Goal: Task Accomplishment & Management: Manage account settings

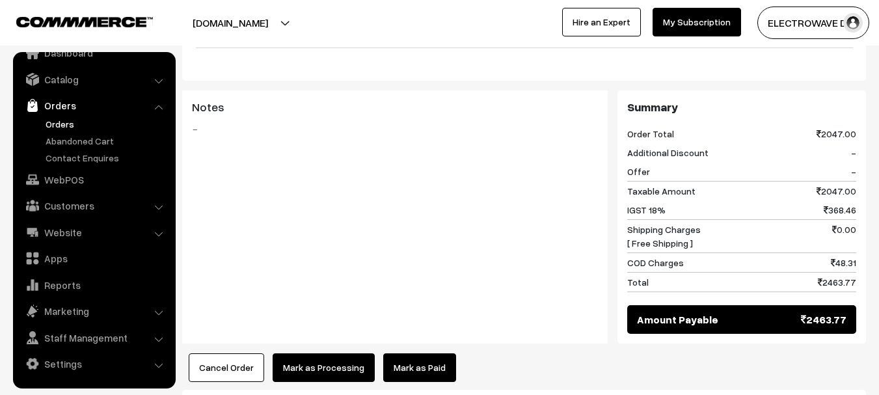
scroll to position [455, 0]
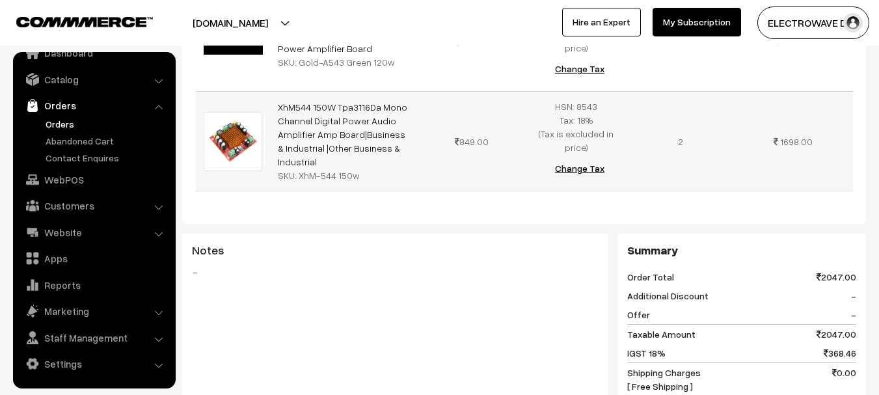
drag, startPoint x: 313, startPoint y: 179, endPoint x: 272, endPoint y: 174, distance: 41.2
click at [351, 180] on div "SKU: XhM-544 150w" at bounding box center [345, 175] width 134 height 14
drag, startPoint x: 297, startPoint y: 180, endPoint x: 365, endPoint y: 180, distance: 68.3
click at [365, 180] on div "SKU: XhM-544 150w" at bounding box center [345, 175] width 134 height 14
copy div "XhM-544 150w"
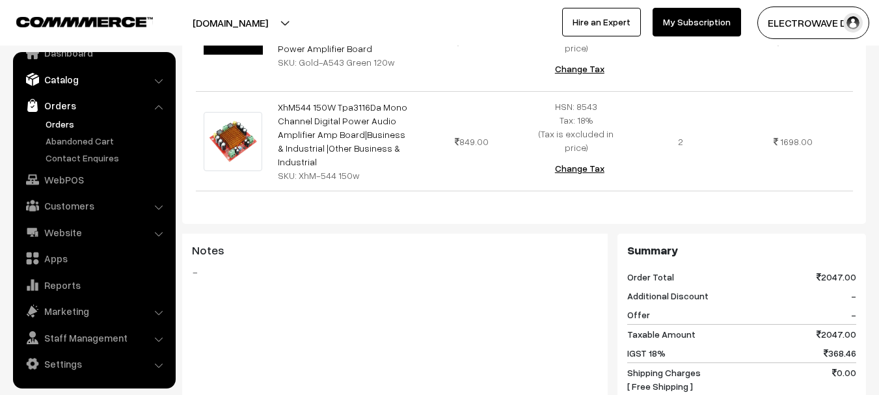
click at [73, 77] on link "Catalog" at bounding box center [93, 79] width 155 height 23
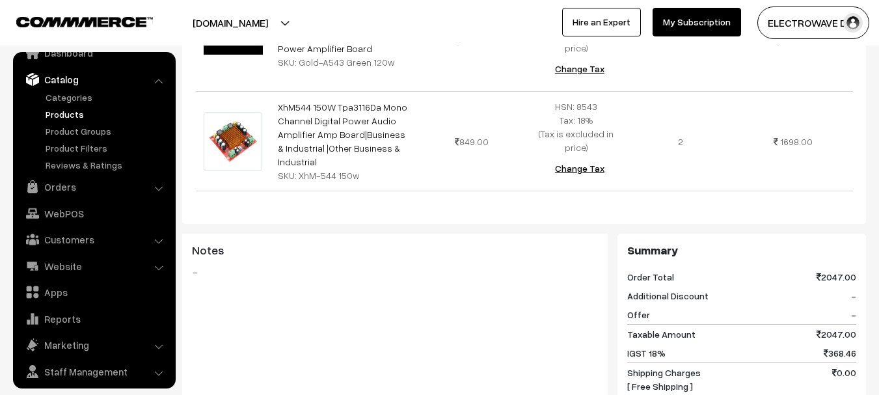
click at [68, 114] on link "Products" at bounding box center [106, 114] width 129 height 14
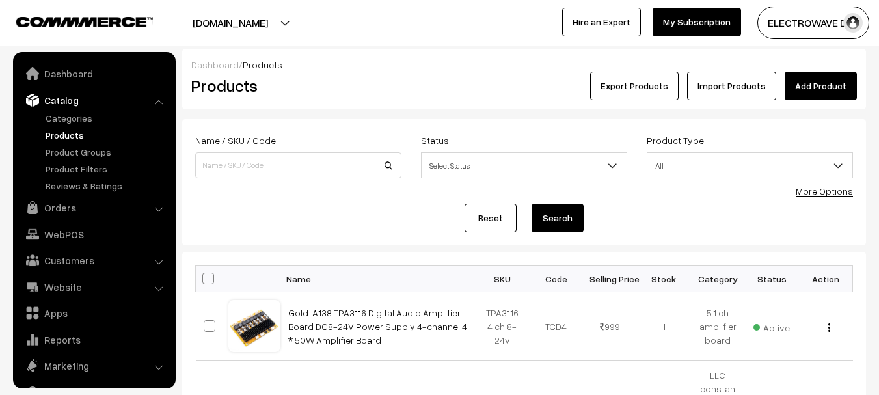
scroll to position [36, 0]
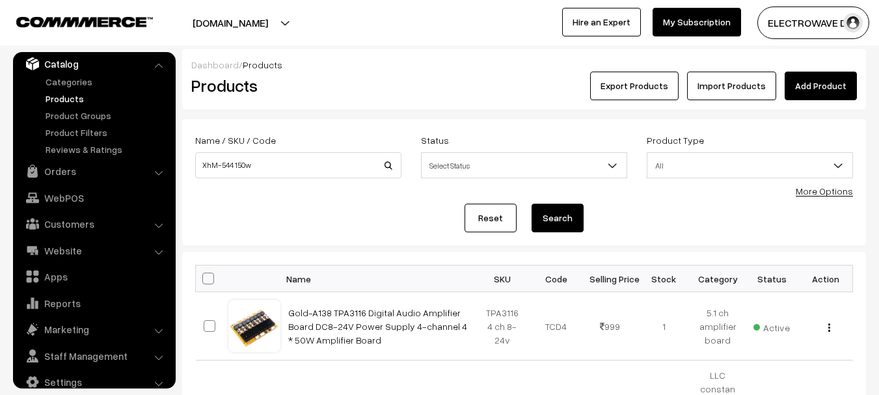
type input "XhM-544 150w"
click at [532, 204] on button "Search" at bounding box center [558, 218] width 52 height 29
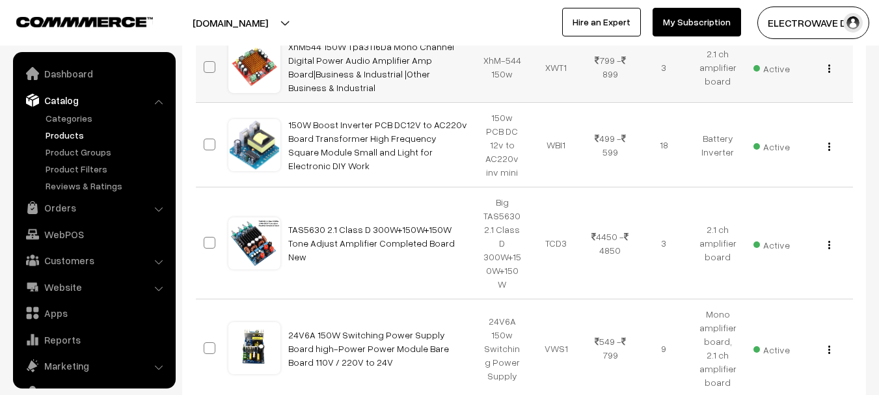
scroll to position [36, 0]
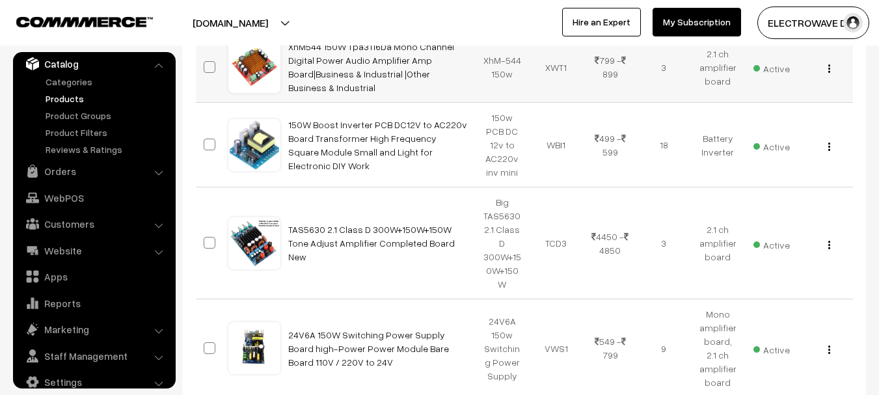
click at [828, 68] on img "button" at bounding box center [829, 68] width 2 height 8
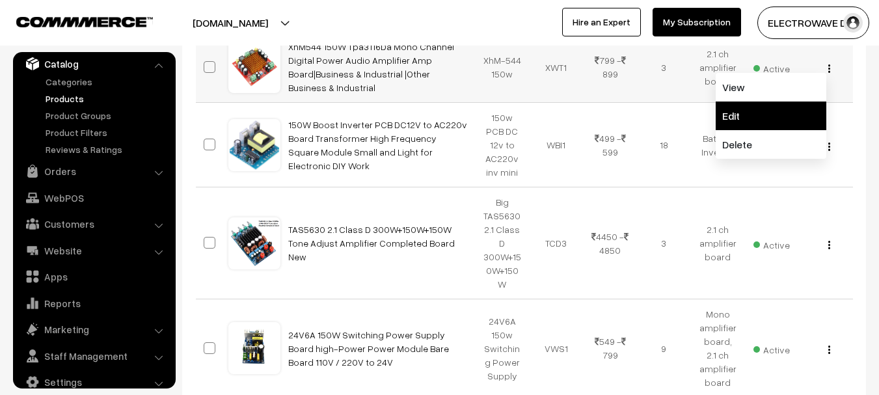
click at [756, 118] on link "Edit" at bounding box center [771, 115] width 111 height 29
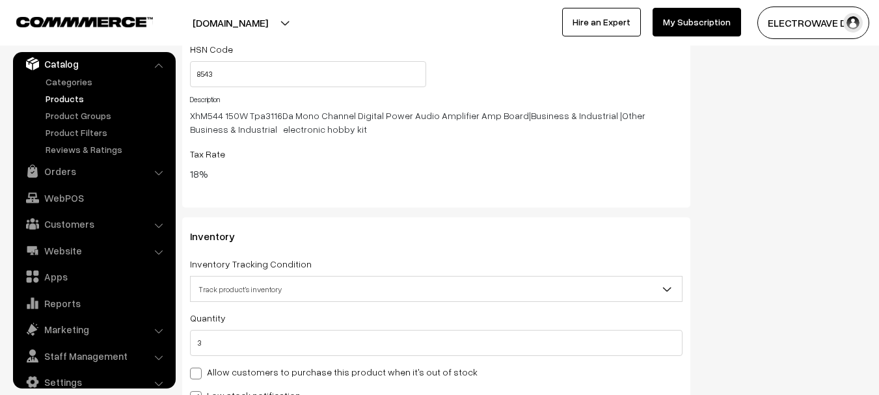
scroll to position [1585, 0]
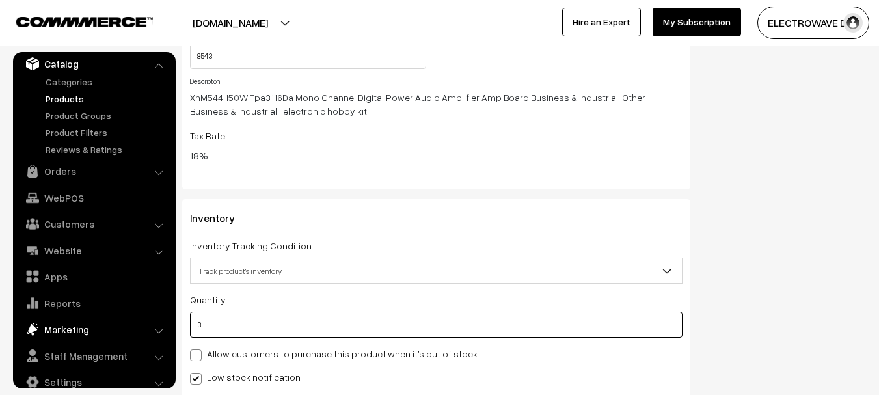
drag, startPoint x: 259, startPoint y: 319, endPoint x: 139, endPoint y: 334, distance: 121.3
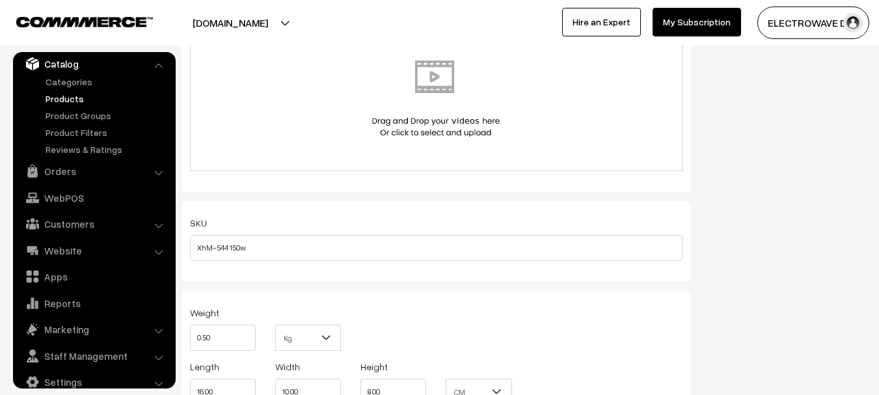
scroll to position [0, 0]
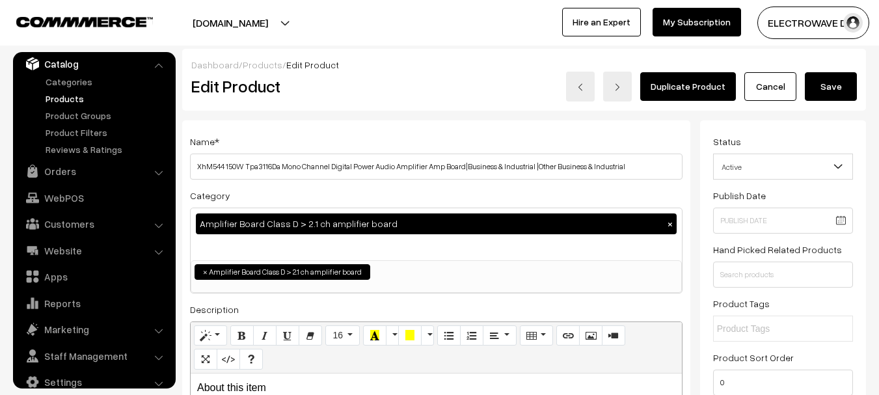
type input "0"
click at [835, 88] on button "Save" at bounding box center [831, 86] width 52 height 29
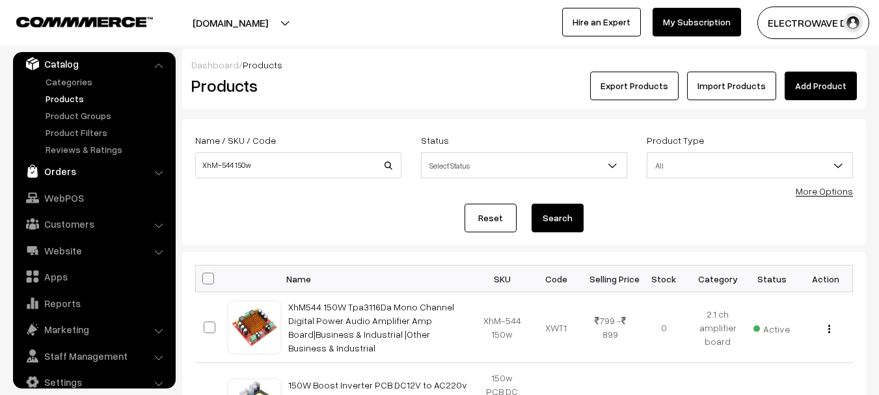
click at [61, 171] on link "Orders" at bounding box center [93, 170] width 155 height 23
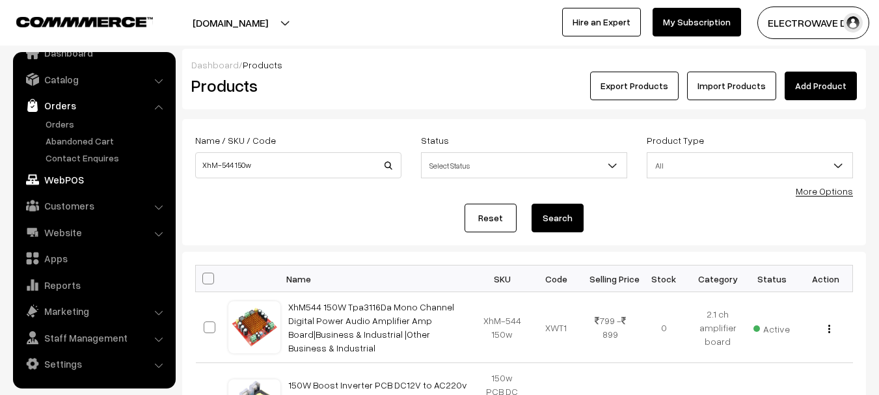
scroll to position [21, 0]
click at [72, 129] on link "Orders" at bounding box center [106, 124] width 129 height 14
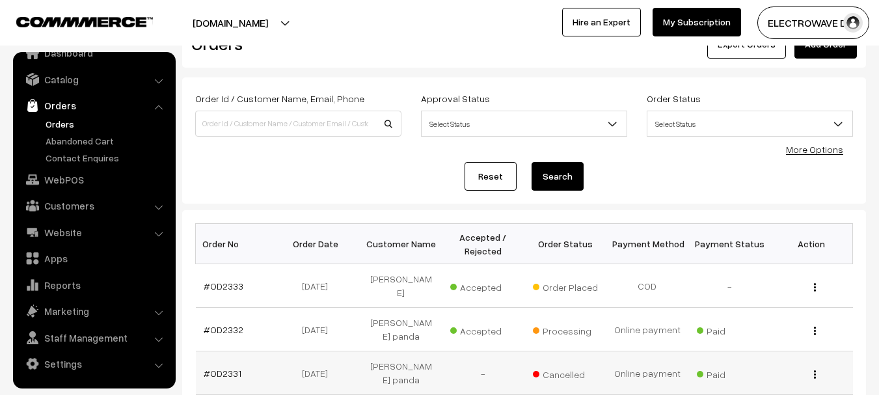
scroll to position [130, 0]
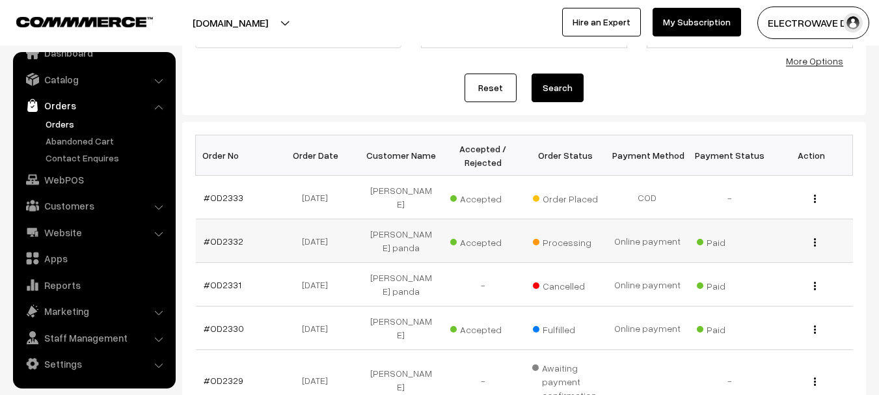
click at [224, 236] on td "#OD2332" at bounding box center [237, 241] width 82 height 44
click at [226, 236] on link "#OD2332" at bounding box center [224, 241] width 40 height 11
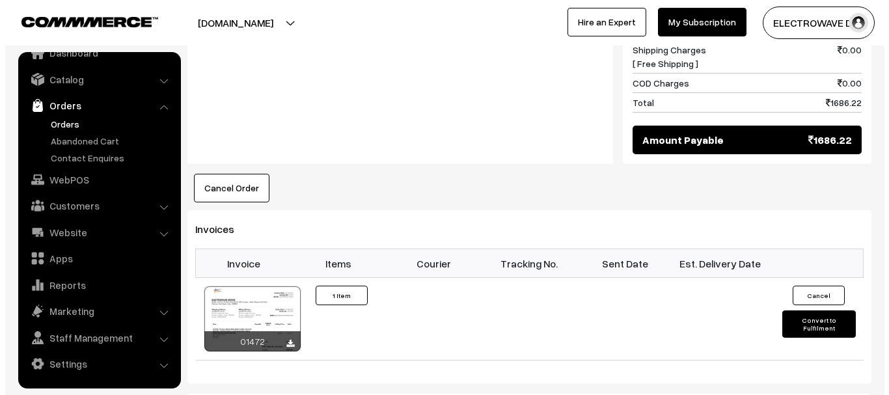
scroll to position [716, 0]
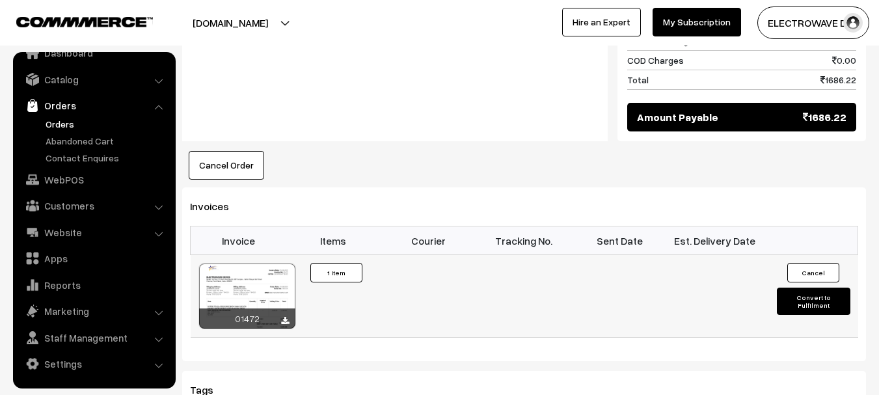
click at [796, 288] on button "Convert to Fulfilment" at bounding box center [814, 301] width 74 height 27
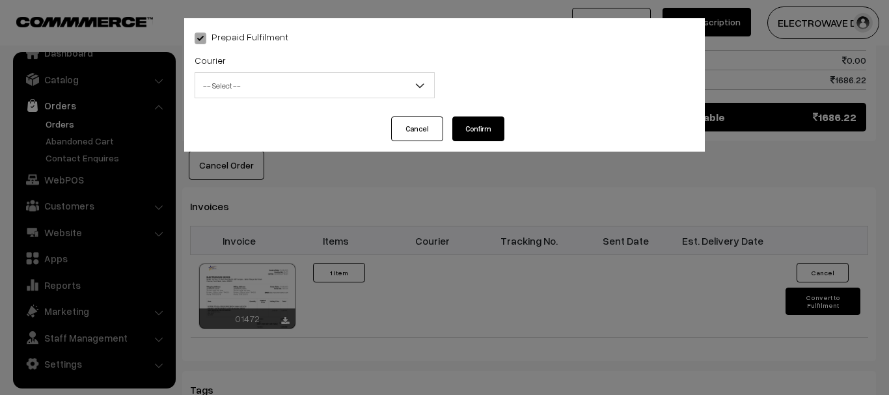
click at [301, 89] on span "-- Select --" at bounding box center [314, 85] width 239 height 23
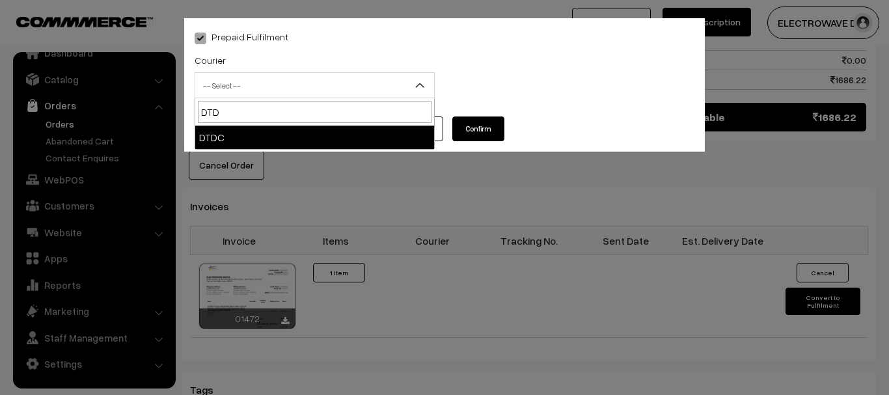
type input "DTDC"
select select "7"
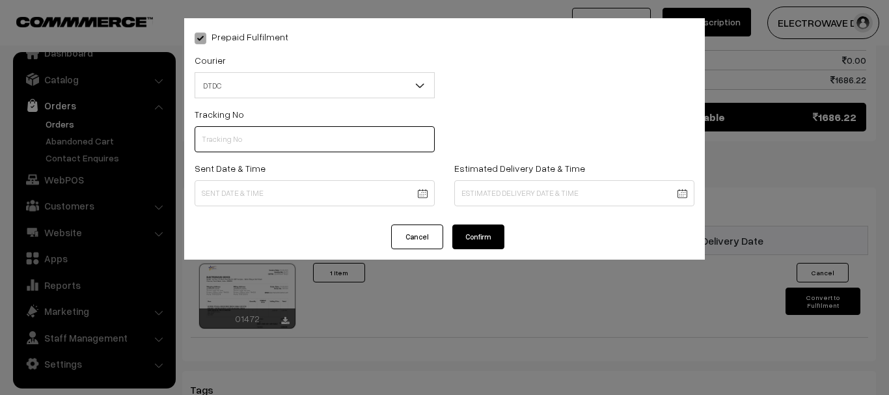
click at [291, 144] on input "text" at bounding box center [315, 139] width 240 height 26
type input "C55404181"
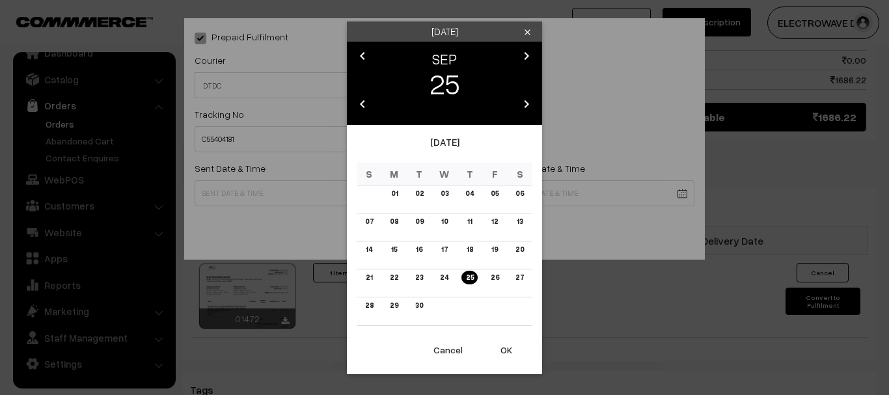
click at [506, 345] on button "OK" at bounding box center [506, 350] width 52 height 29
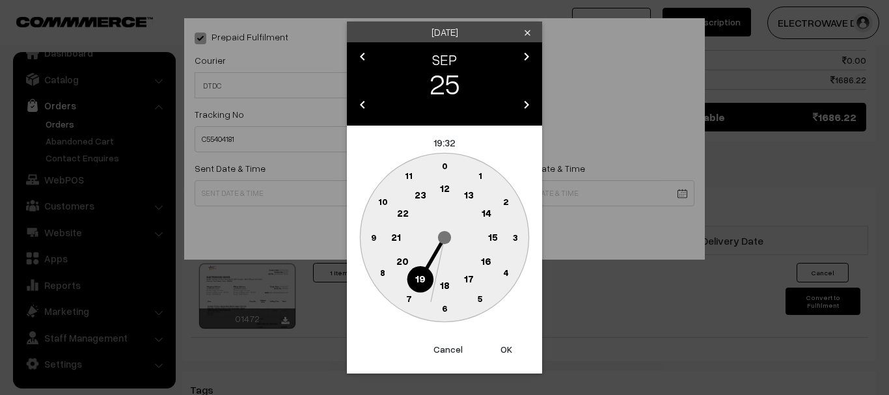
click at [506, 344] on button "OK" at bounding box center [506, 349] width 52 height 29
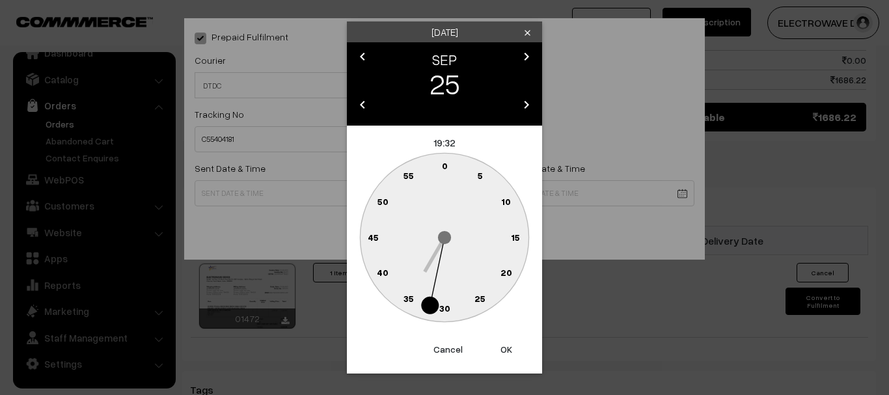
click at [497, 346] on button "OK" at bounding box center [506, 349] width 52 height 29
type input "25-09-2025 19:32"
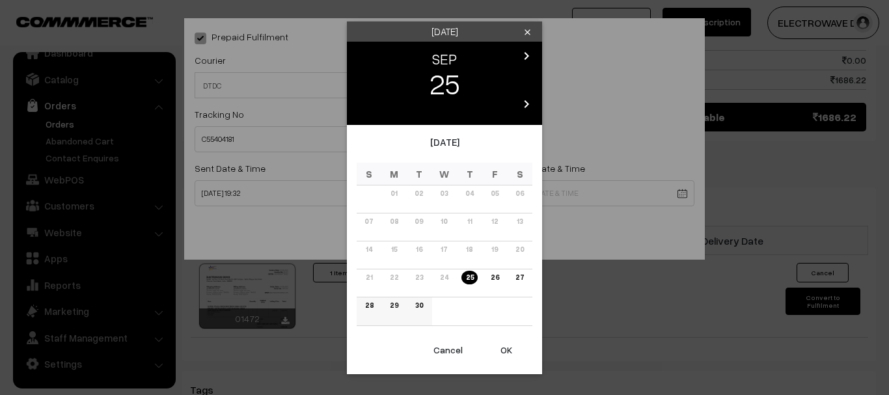
click at [391, 301] on link "29" at bounding box center [394, 306] width 16 height 14
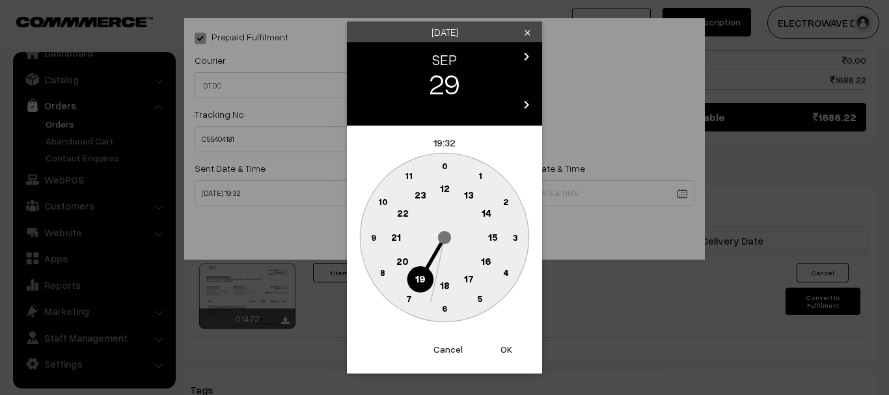
click at [511, 345] on button "OK" at bounding box center [506, 349] width 52 height 29
type input "29-09-2025 19:32"
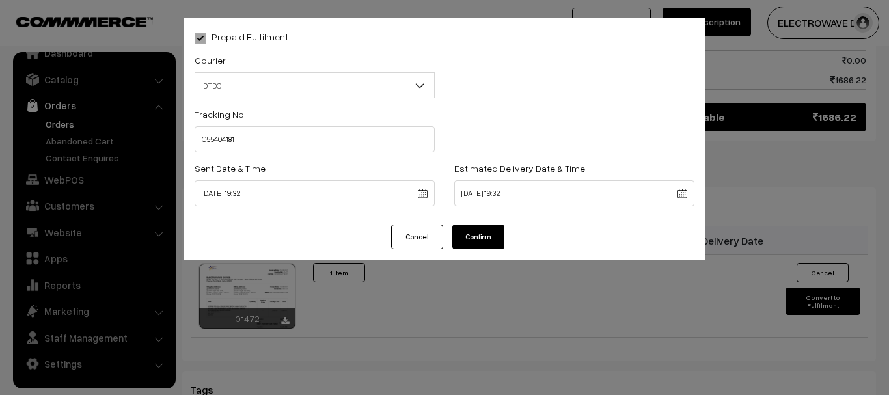
click at [477, 223] on div "Prepaid Fulfilment Courier -- Select -- BlueDart Xpressbees Delhivery Speed Pos…" at bounding box center [444, 121] width 520 height 206
click at [483, 241] on button "Confirm" at bounding box center [478, 236] width 52 height 25
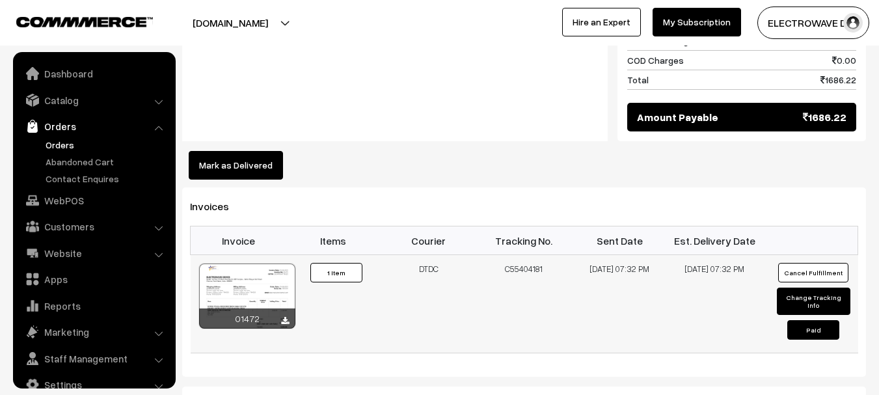
scroll to position [21, 0]
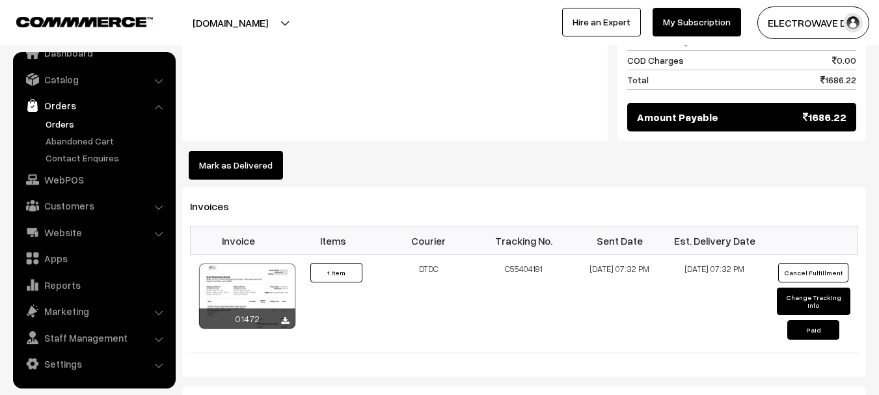
click at [65, 120] on link "Orders" at bounding box center [106, 124] width 129 height 14
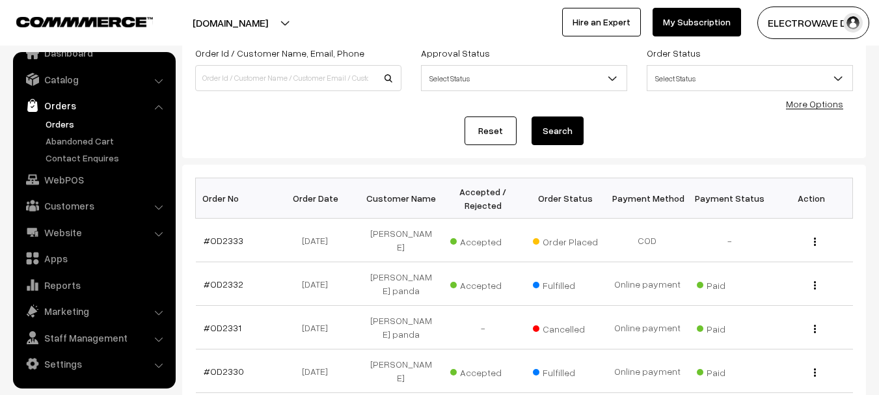
scroll to position [130, 0]
